Goal: Navigation & Orientation: Find specific page/section

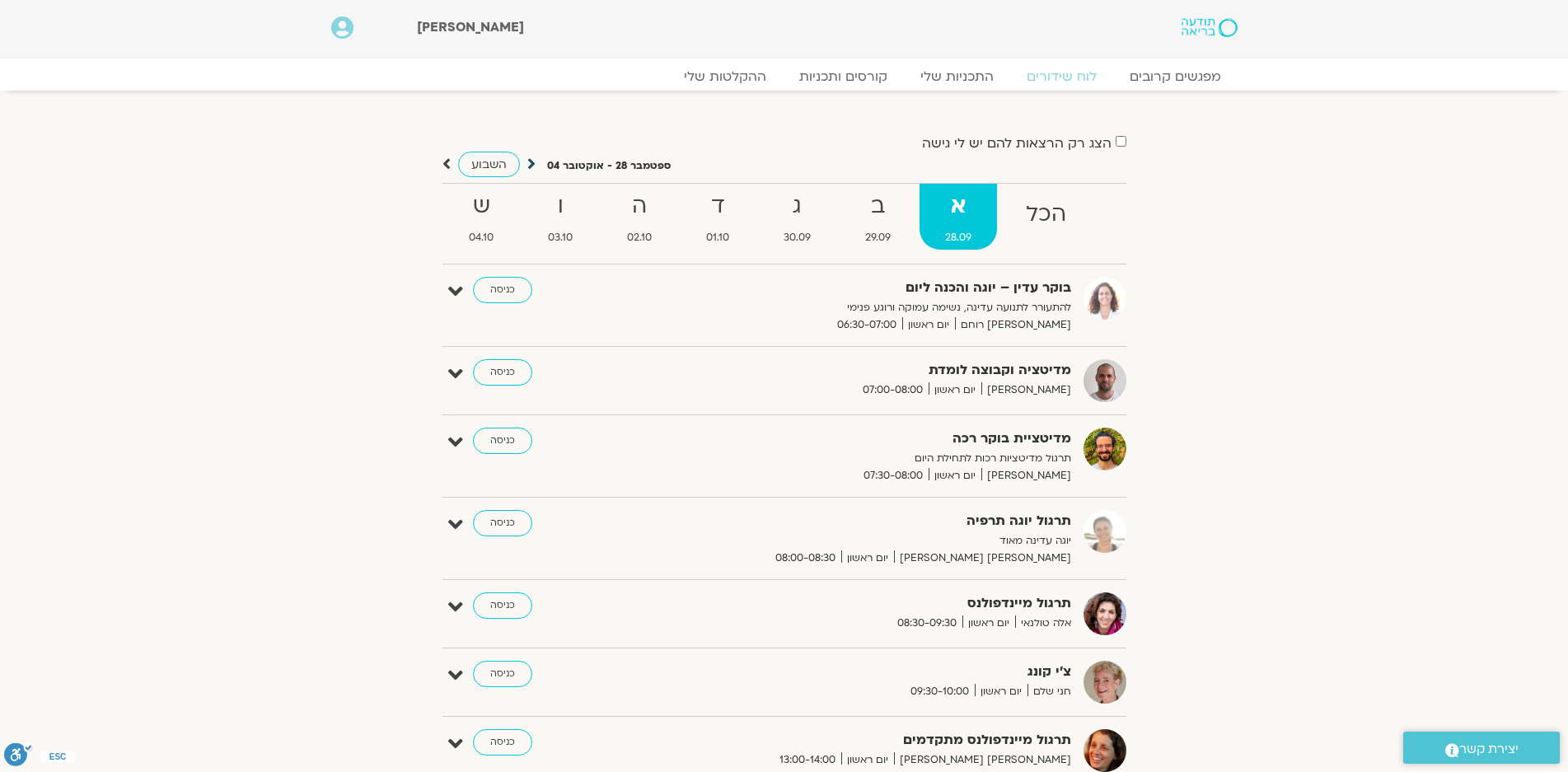
click at [529, 163] on icon at bounding box center [532, 163] width 9 height 16
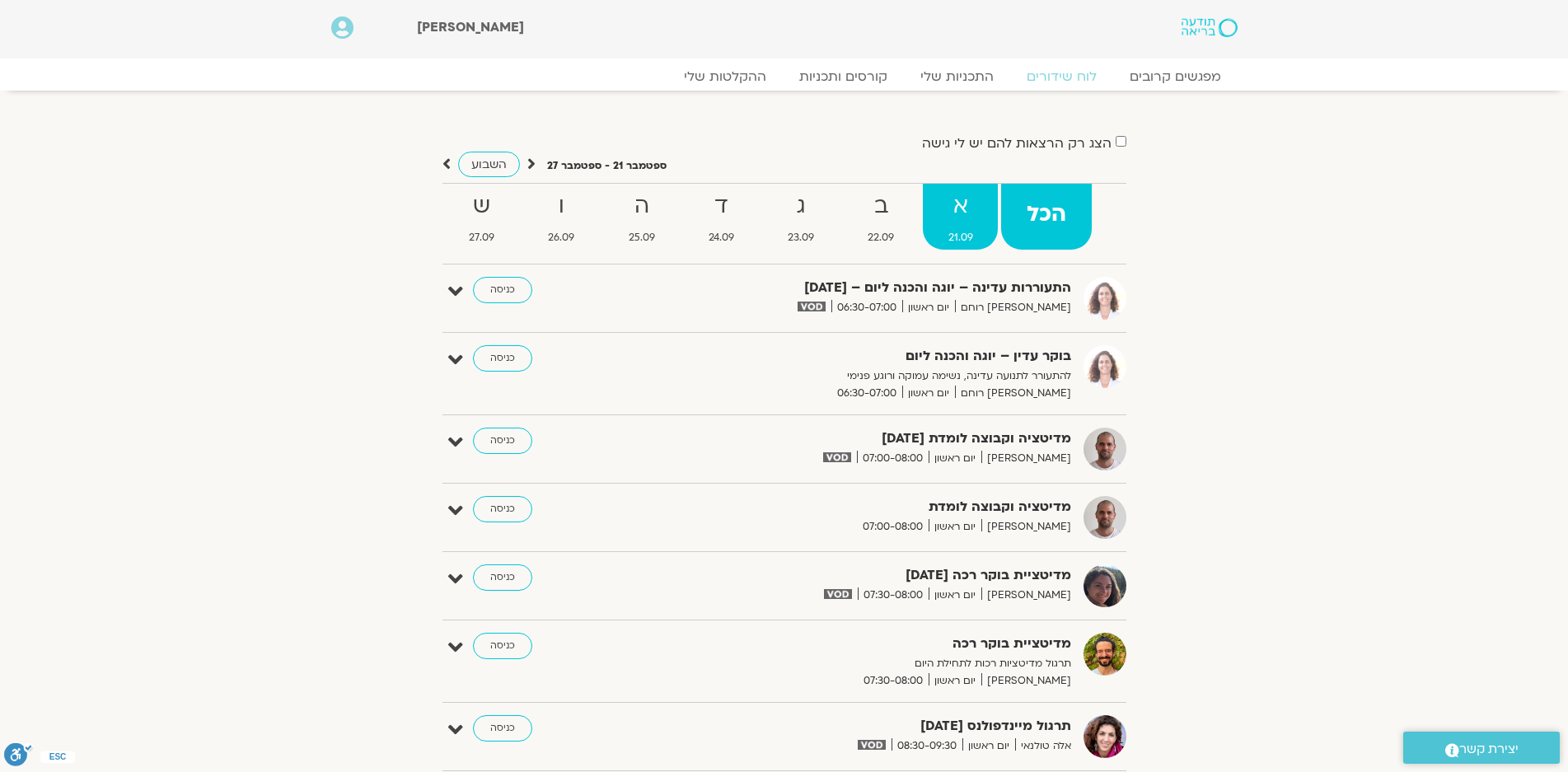
click at [954, 217] on strong "א" at bounding box center [960, 206] width 75 height 37
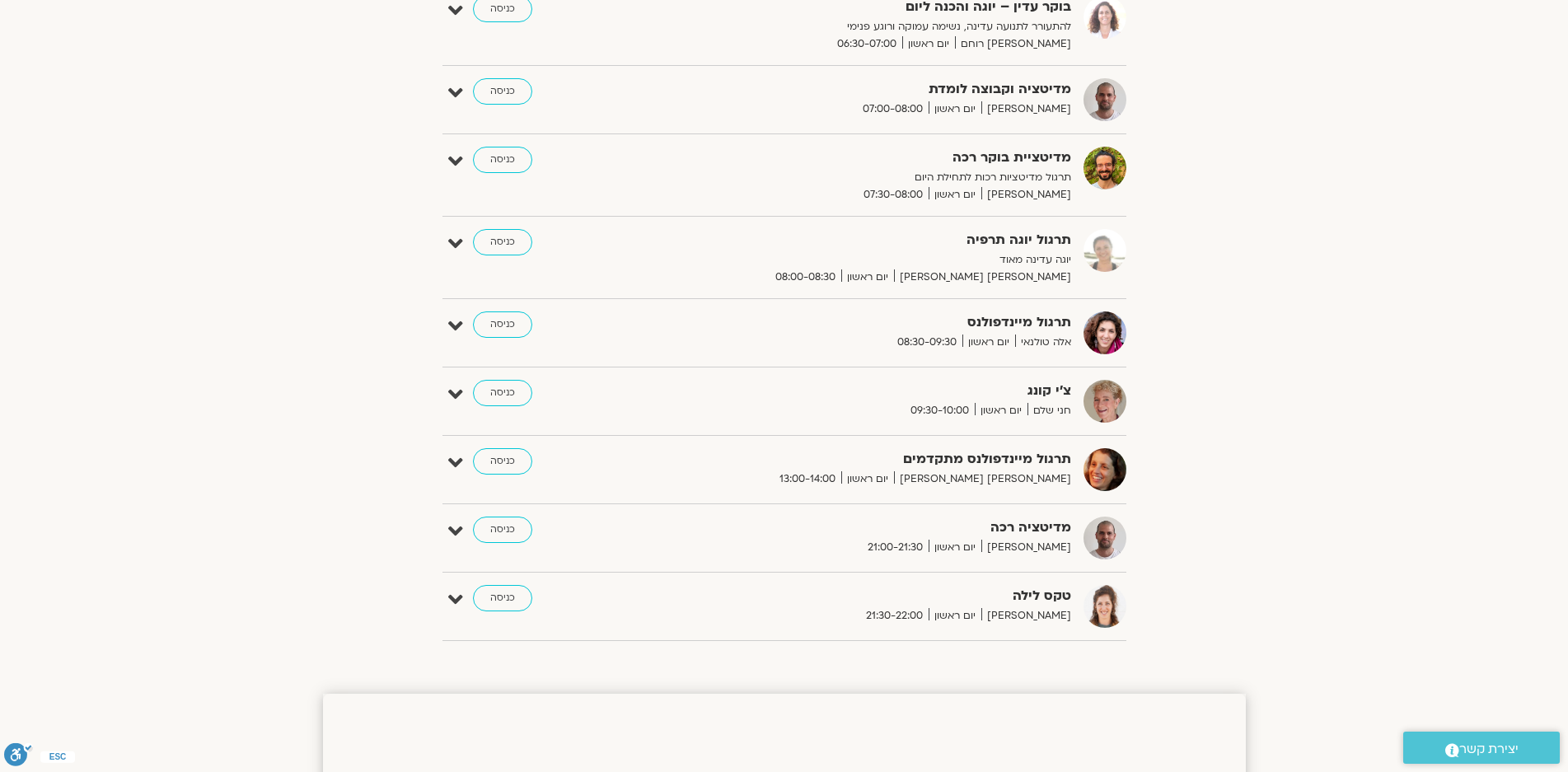
scroll to position [186, 0]
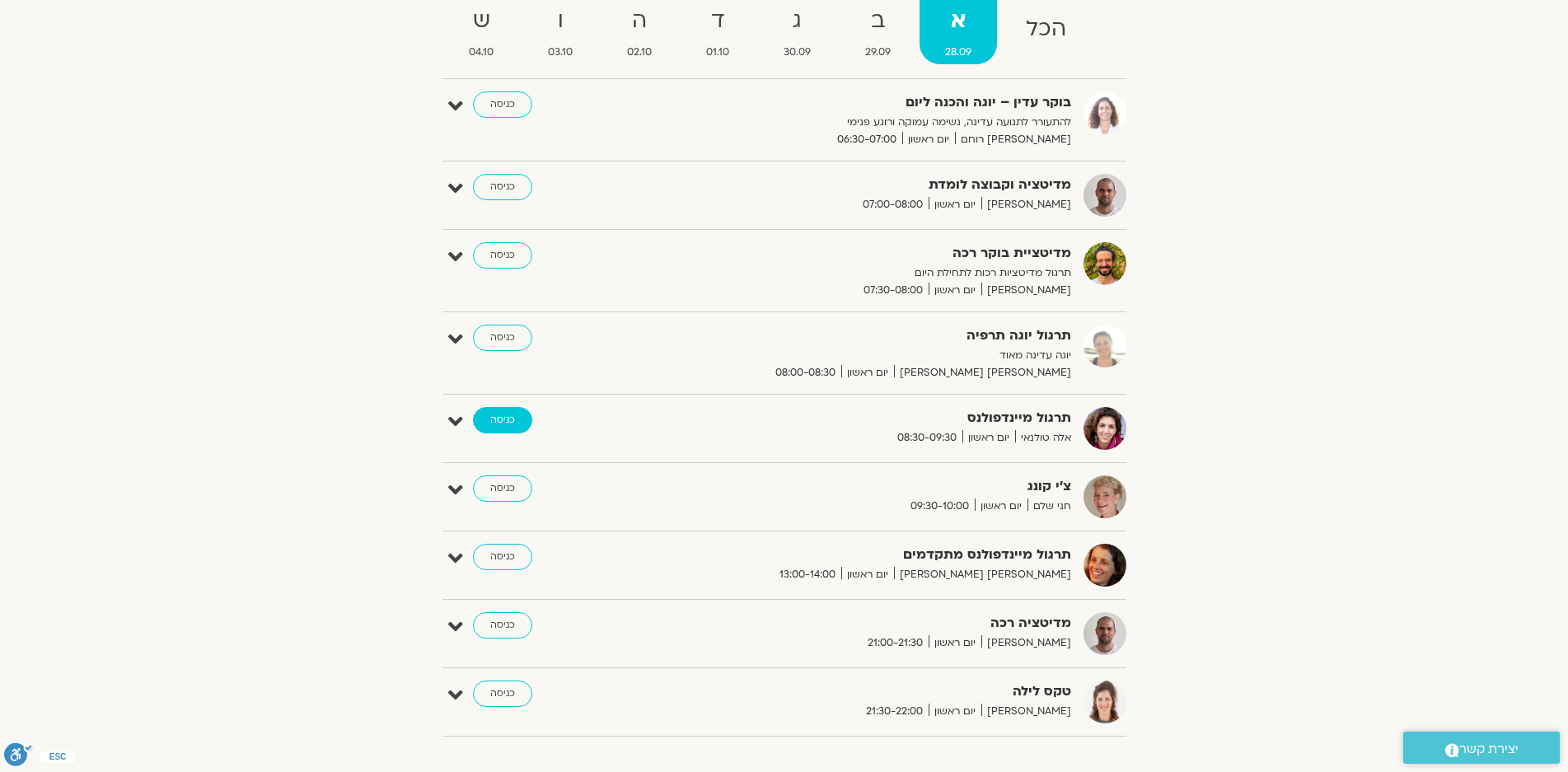
click at [497, 416] on link "כניסה" at bounding box center [503, 420] width 60 height 27
